Goal: Find specific page/section: Find specific page/section

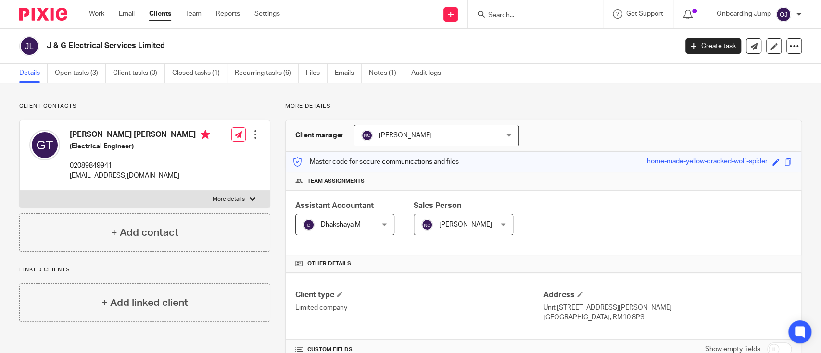
scroll to position [1, 0]
click at [550, 17] on input "Search" at bounding box center [530, 16] width 87 height 9
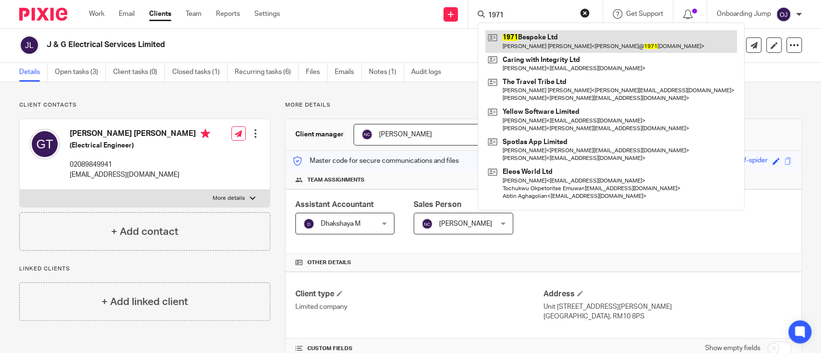
type input "1971"
click at [551, 42] on link at bounding box center [610, 41] width 251 height 22
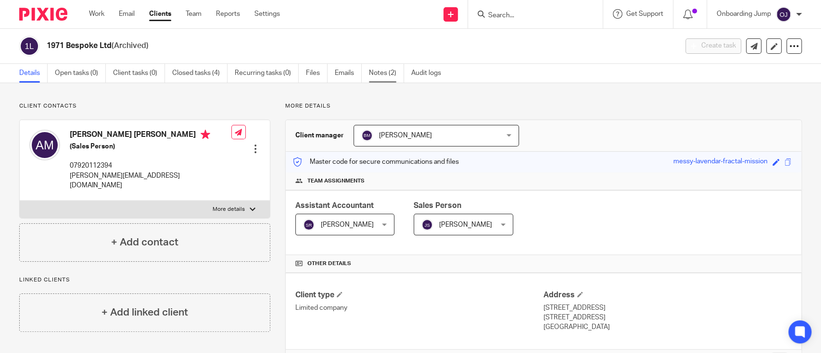
click at [377, 78] on link "Notes (2)" at bounding box center [386, 73] width 35 height 19
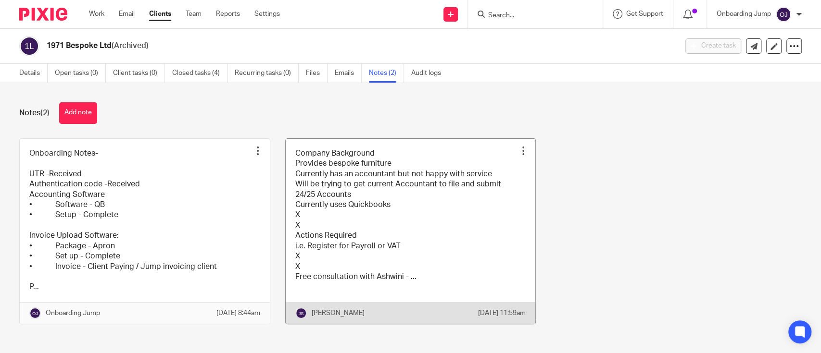
click at [473, 271] on link at bounding box center [411, 231] width 250 height 185
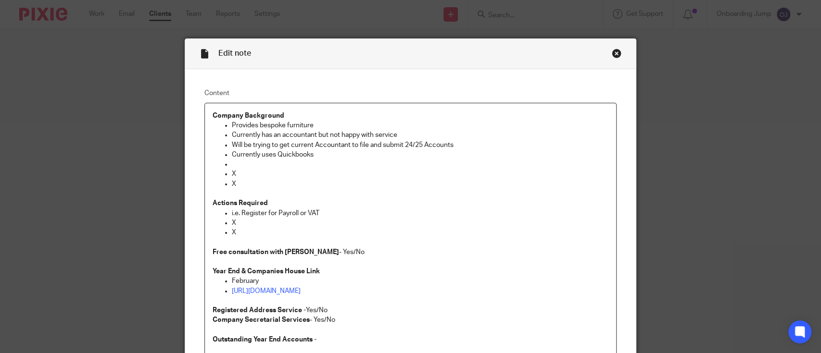
scroll to position [146, 0]
